Goal: Check status: Check status

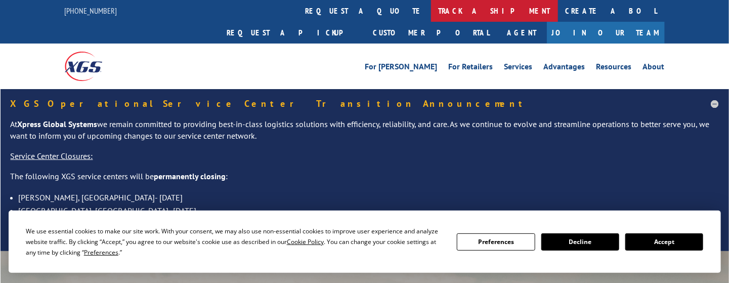
click at [431, 16] on link "track a shipment" at bounding box center [494, 11] width 127 height 22
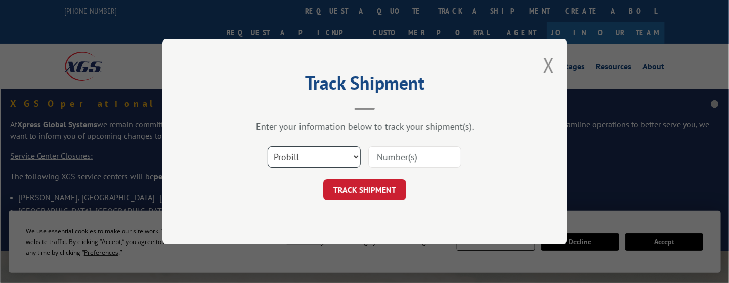
click at [312, 152] on select "Select category... Probill BOL PO" at bounding box center [314, 156] width 93 height 21
select select "bol"
click at [268, 146] on select "Select category... Probill BOL PO" at bounding box center [314, 156] width 93 height 21
click at [394, 159] on input at bounding box center [414, 156] width 93 height 21
paste input "2842272"
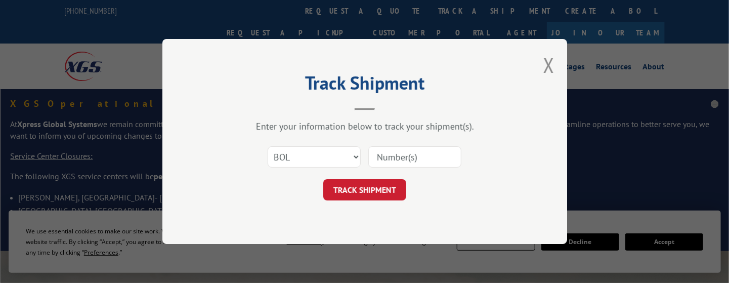
type input "2842272"
click at [386, 195] on button "TRACK SHIPMENT" at bounding box center [364, 189] width 83 height 21
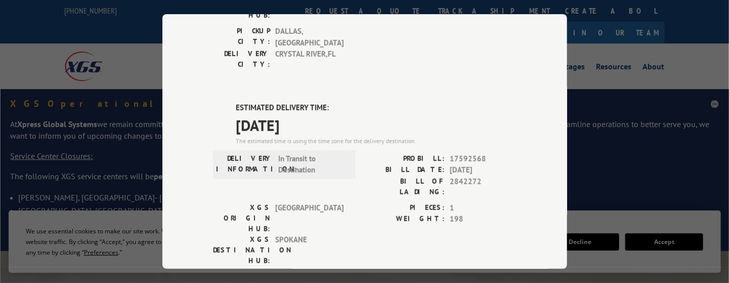
scroll to position [456, 0]
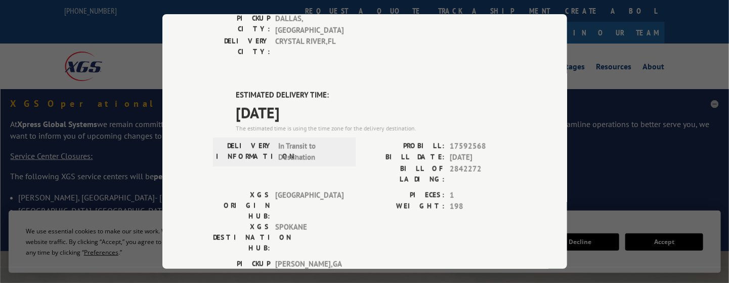
click at [555, 52] on div "Track Shipment DELIVERED DELIVERY INFORMATION: [DATE] 09:14 am [PERSON_NAME]: 1…" at bounding box center [364, 141] width 405 height 255
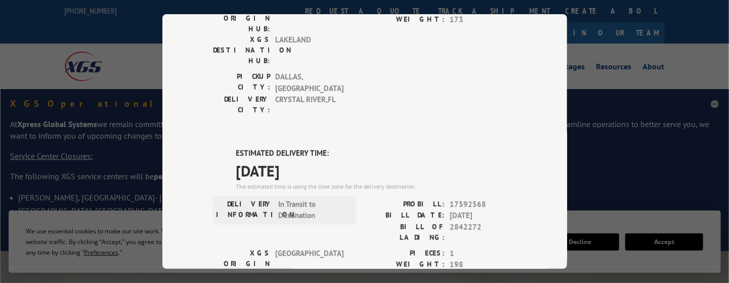
scroll to position [304, 0]
